Goal: Information Seeking & Learning: Check status

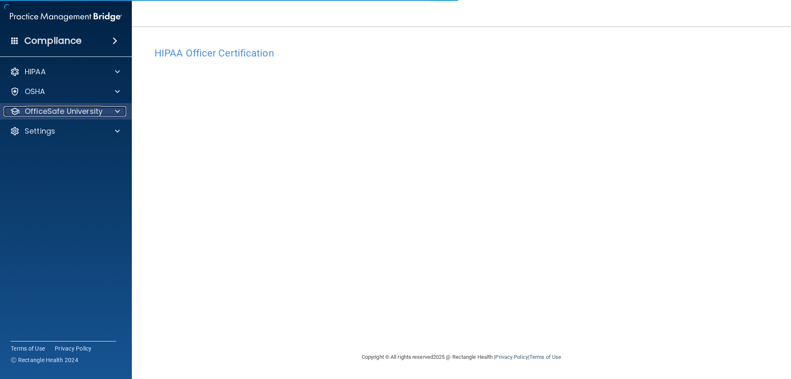
click at [117, 111] on span at bounding box center [117, 111] width 5 height 10
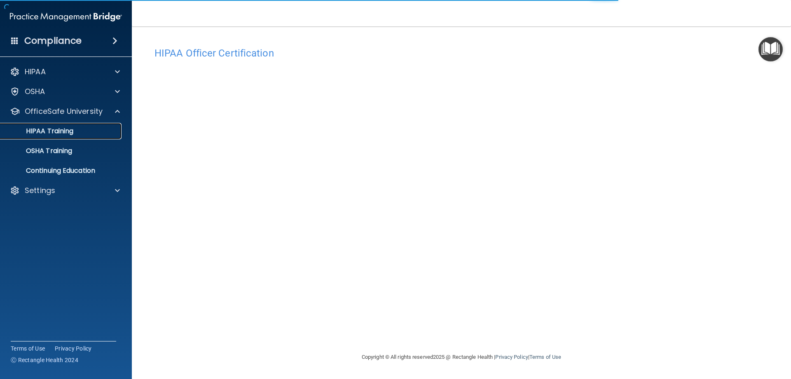
click at [61, 131] on p "HIPAA Training" at bounding box center [39, 131] width 68 height 8
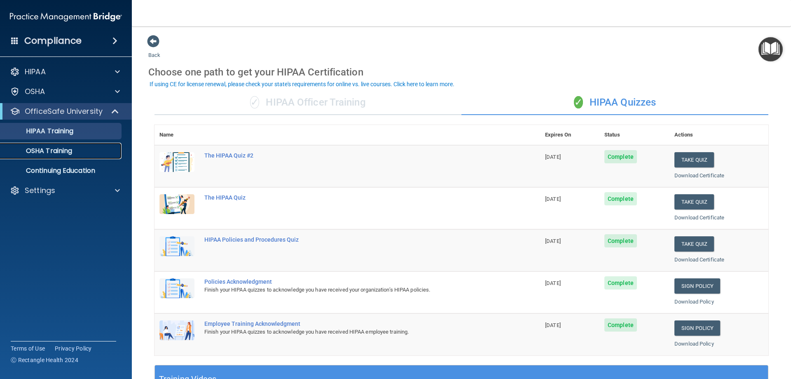
click at [43, 148] on p "OSHA Training" at bounding box center [38, 151] width 67 height 8
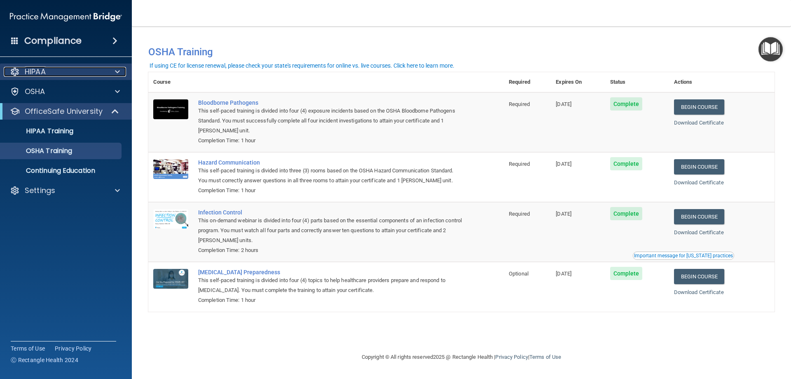
click at [108, 69] on div at bounding box center [116, 72] width 21 height 10
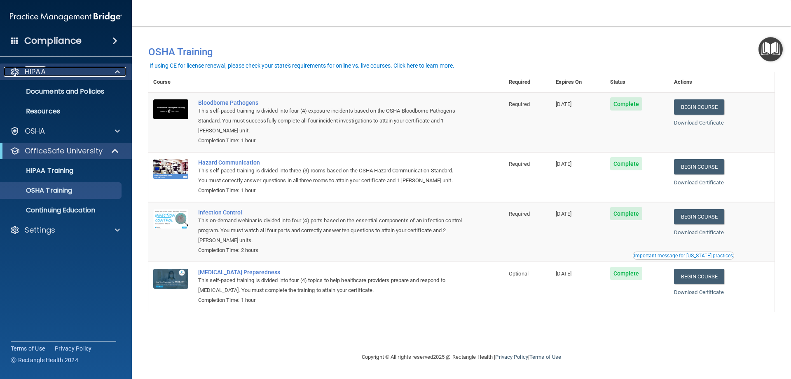
click at [38, 70] on p "HIPAA" at bounding box center [35, 72] width 21 height 10
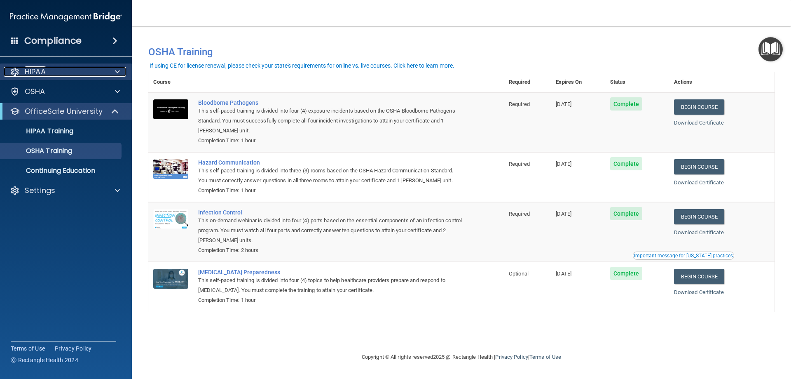
click at [116, 72] on span at bounding box center [117, 72] width 5 height 10
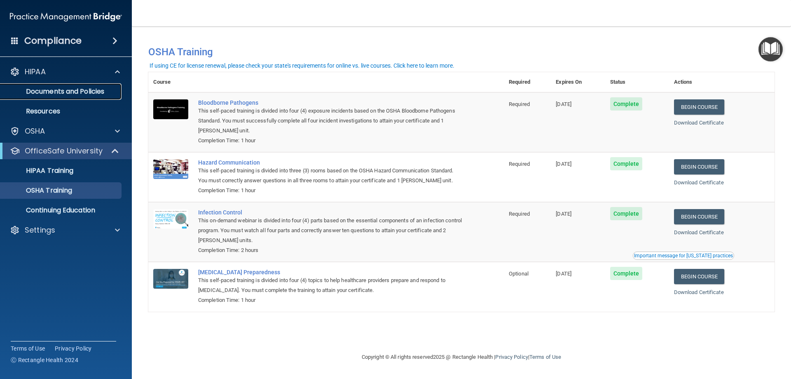
click at [51, 92] on p "Documents and Policies" at bounding box center [61, 91] width 113 height 8
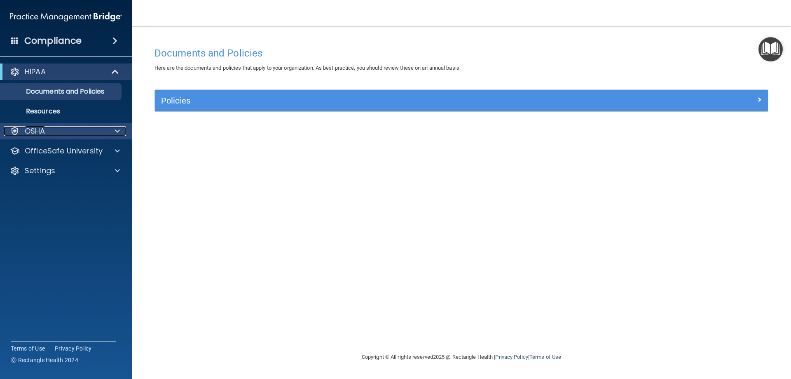
click at [39, 131] on p "OSHA" at bounding box center [35, 131] width 21 height 10
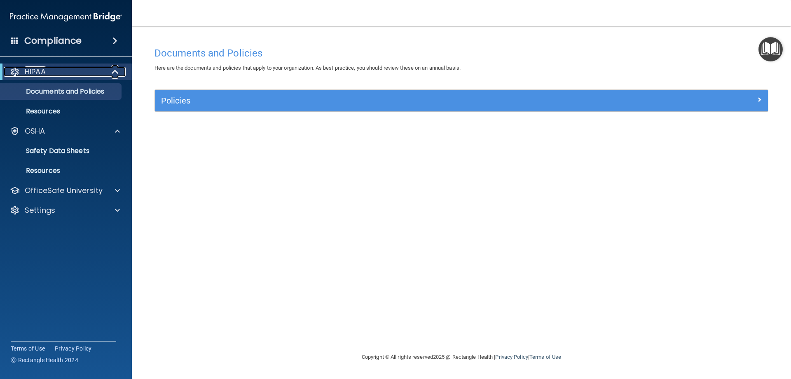
click at [113, 74] on span at bounding box center [116, 72] width 7 height 10
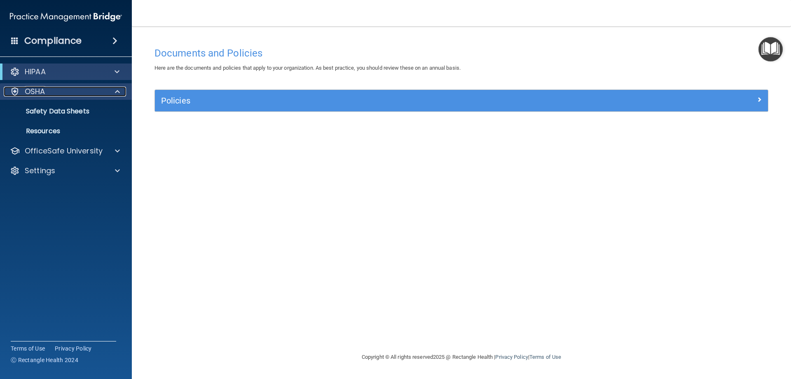
click at [118, 92] on span at bounding box center [117, 92] width 5 height 10
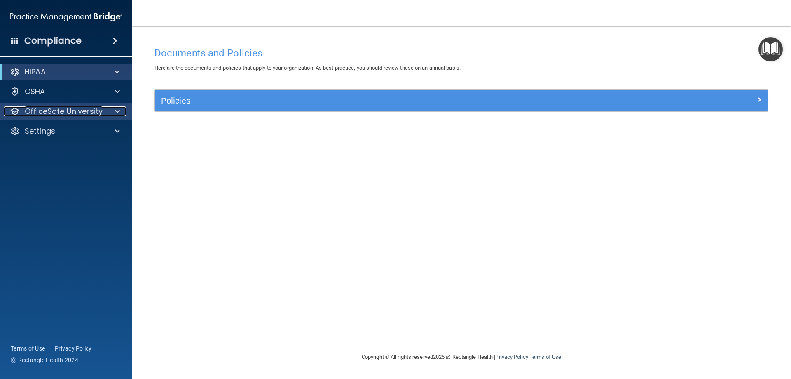
click at [83, 112] on p "OfficeSafe University" at bounding box center [64, 111] width 78 height 10
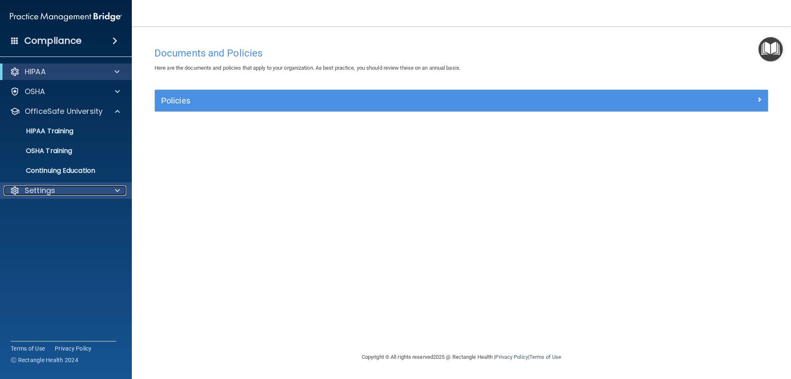
click at [52, 195] on p "Settings" at bounding box center [40, 190] width 31 height 10
click at [51, 209] on p "My Account" at bounding box center [61, 210] width 113 height 8
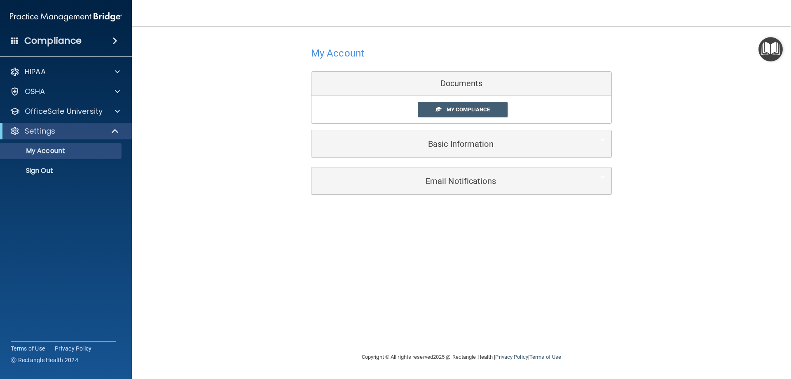
click at [458, 81] on div "Documents" at bounding box center [462, 84] width 300 height 24
drag, startPoint x: 469, startPoint y: 112, endPoint x: 444, endPoint y: 112, distance: 25.6
click at [469, 112] on span "My Compliance" at bounding box center [468, 109] width 43 height 6
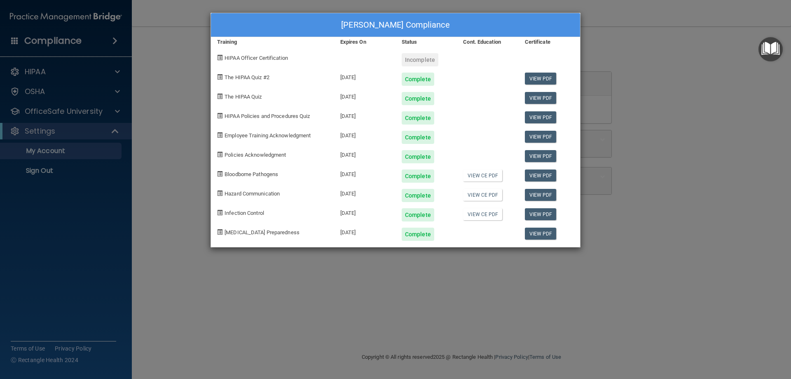
click at [46, 154] on div "[PERSON_NAME] Compliance Training Expires On Status Cont. Education Certificate…" at bounding box center [395, 189] width 791 height 379
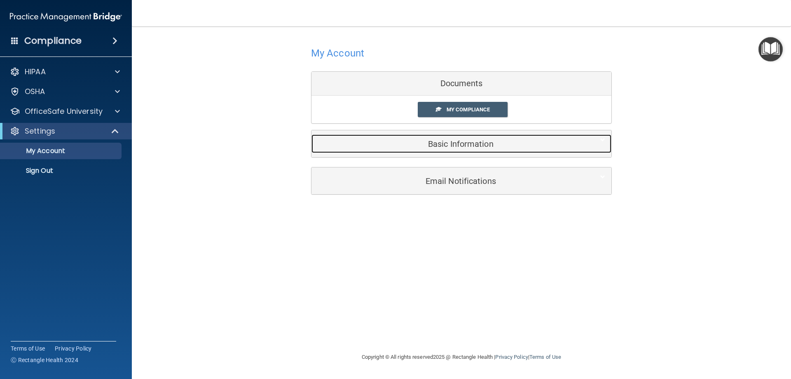
click at [462, 139] on h5 "Basic Information" at bounding box center [449, 143] width 263 height 9
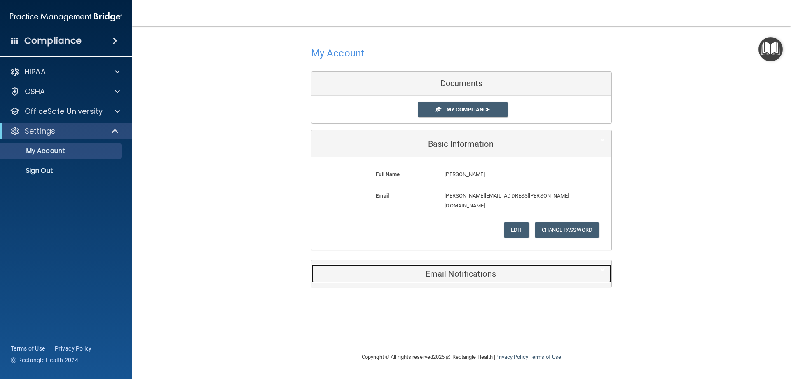
click at [466, 269] on h5 "Email Notifications" at bounding box center [449, 273] width 263 height 9
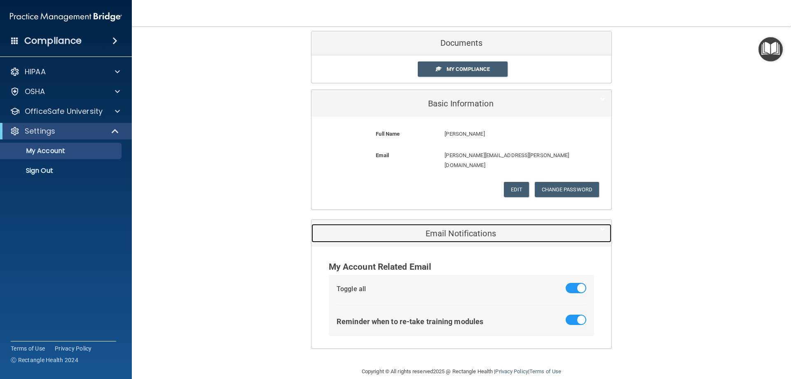
scroll to position [43, 0]
